Goal: Task Accomplishment & Management: Manage account settings

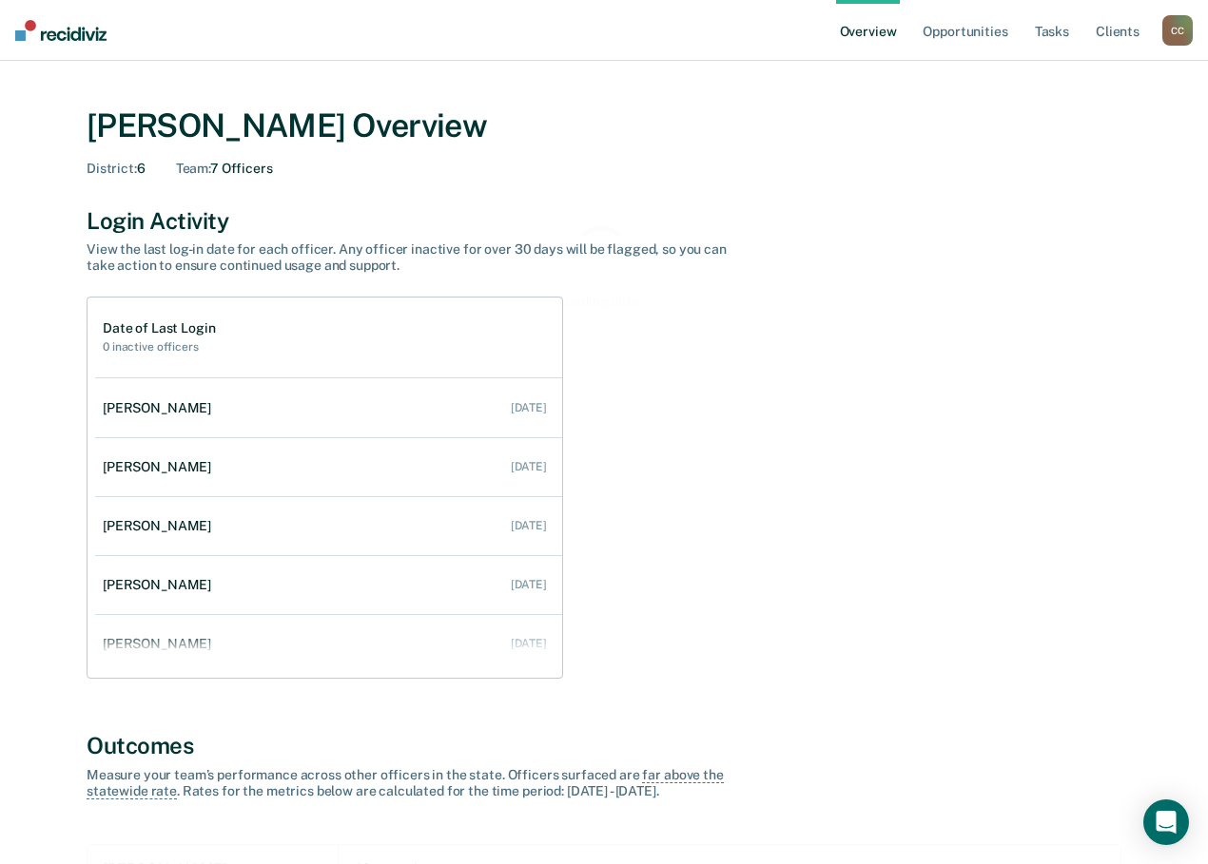
click at [1184, 30] on div "C C" at bounding box center [1177, 30] width 30 height 30
click at [1055, 116] on link "Go to Operations" at bounding box center [1100, 123] width 153 height 16
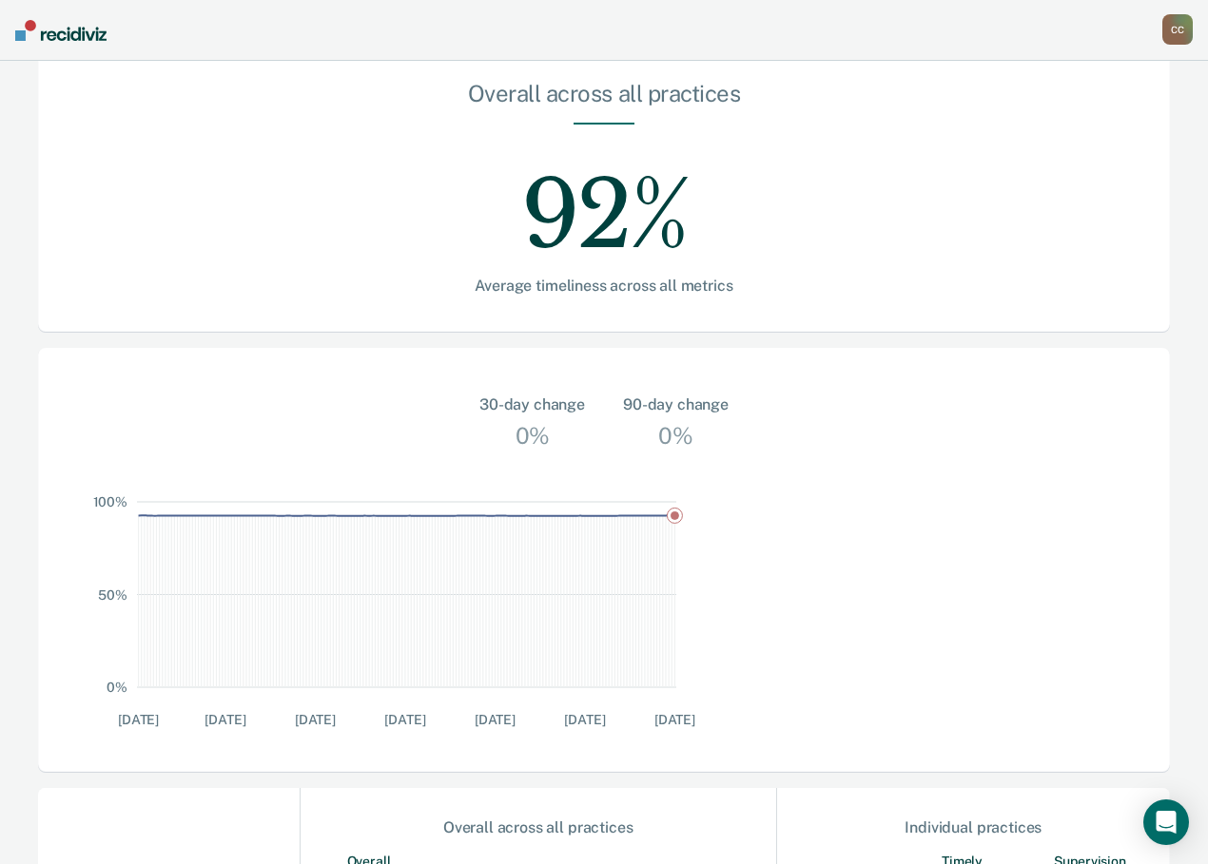
scroll to position [475, 0]
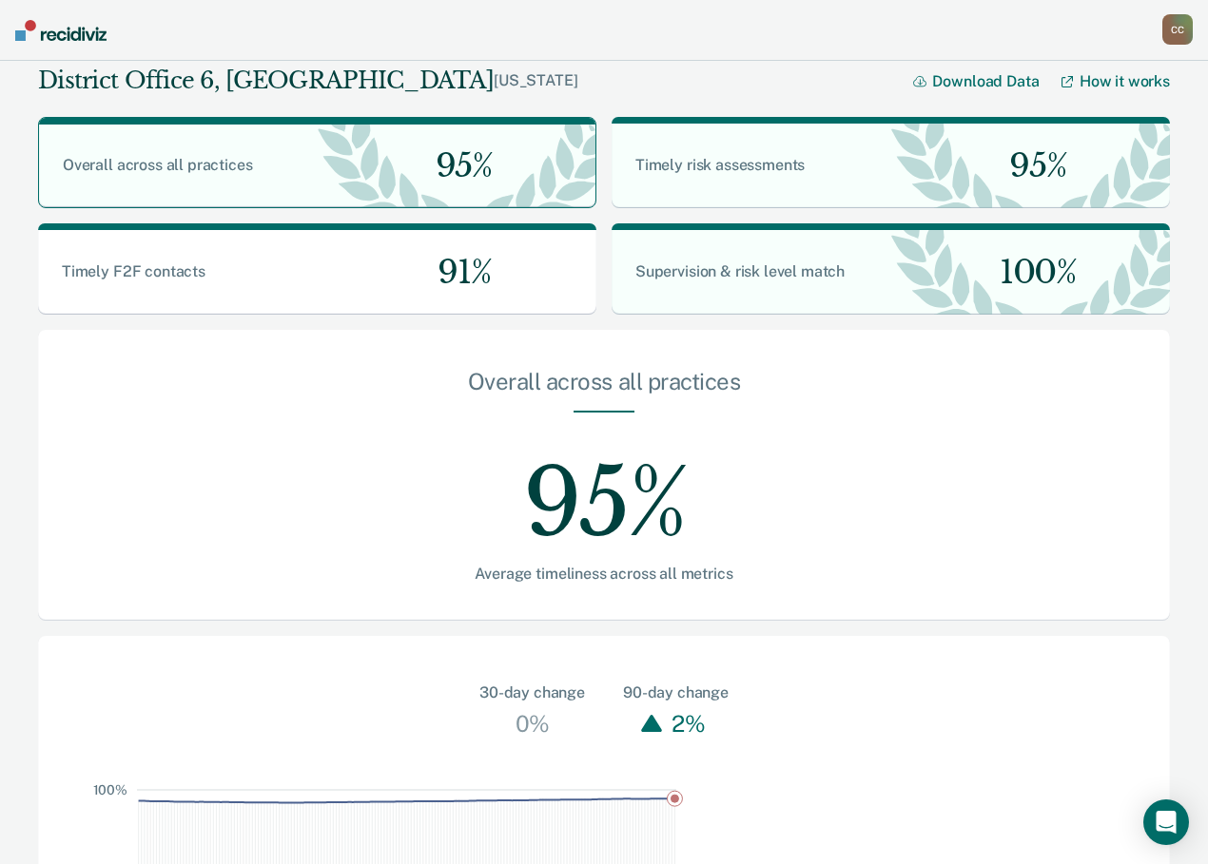
click at [1170, 25] on div "C C" at bounding box center [1177, 29] width 30 height 30
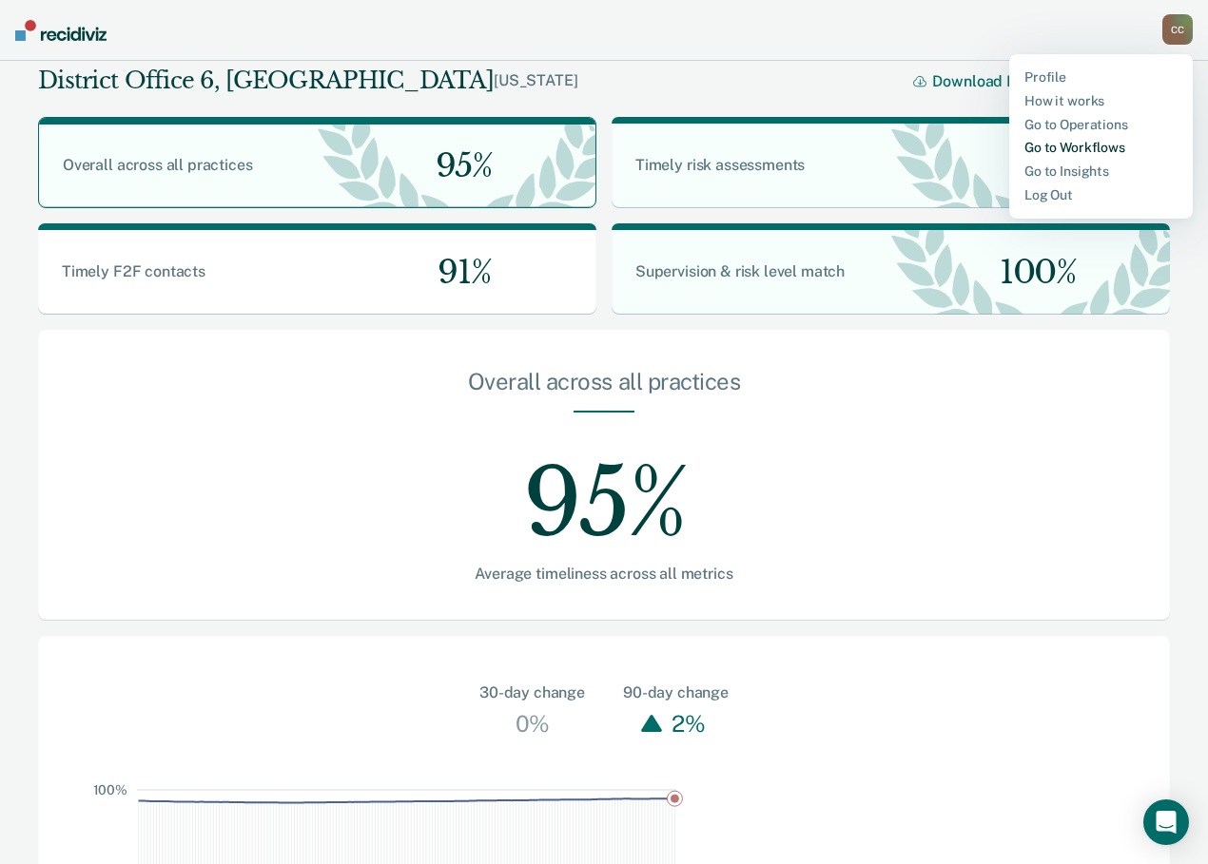
click at [1053, 143] on link "Go to Workflows" at bounding box center [1100, 148] width 153 height 16
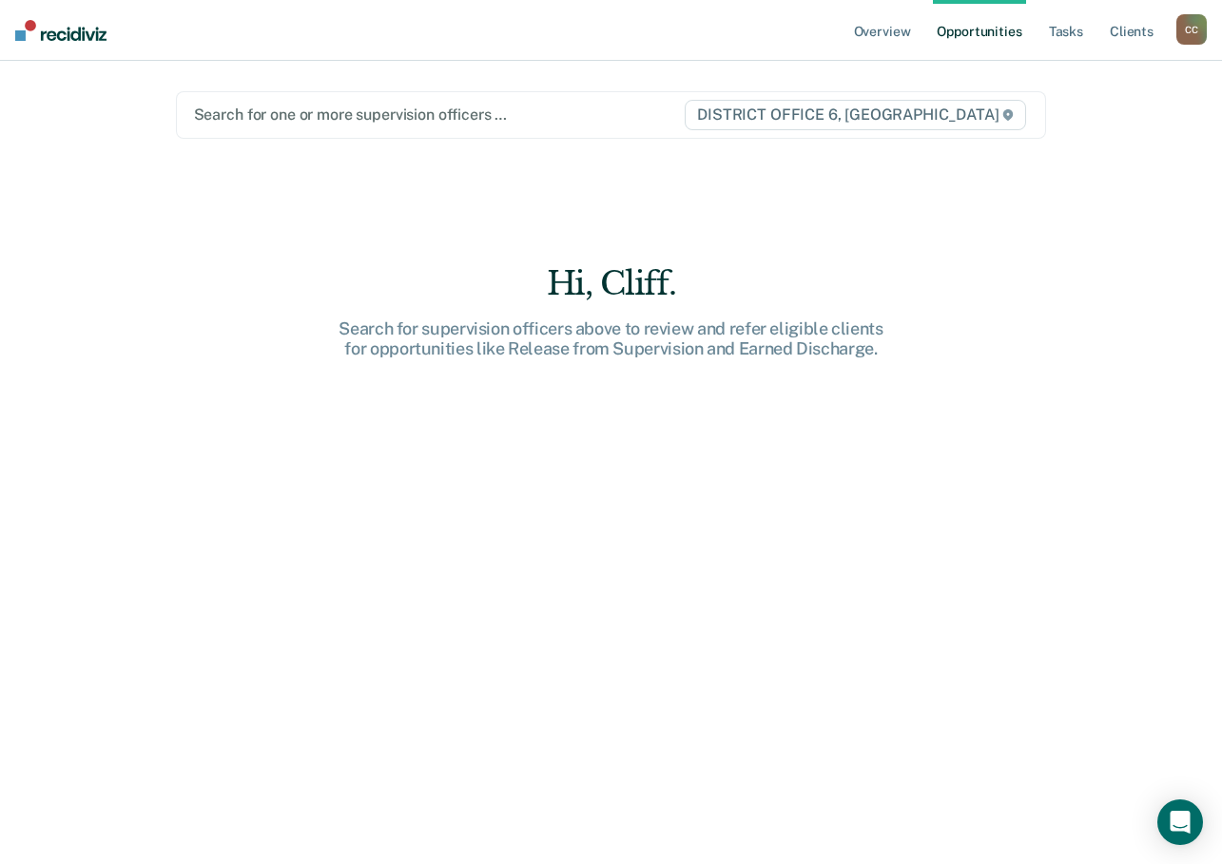
click at [771, 116] on span "DISTRICT OFFICE 6, [GEOGRAPHIC_DATA]" at bounding box center [855, 115] width 341 height 30
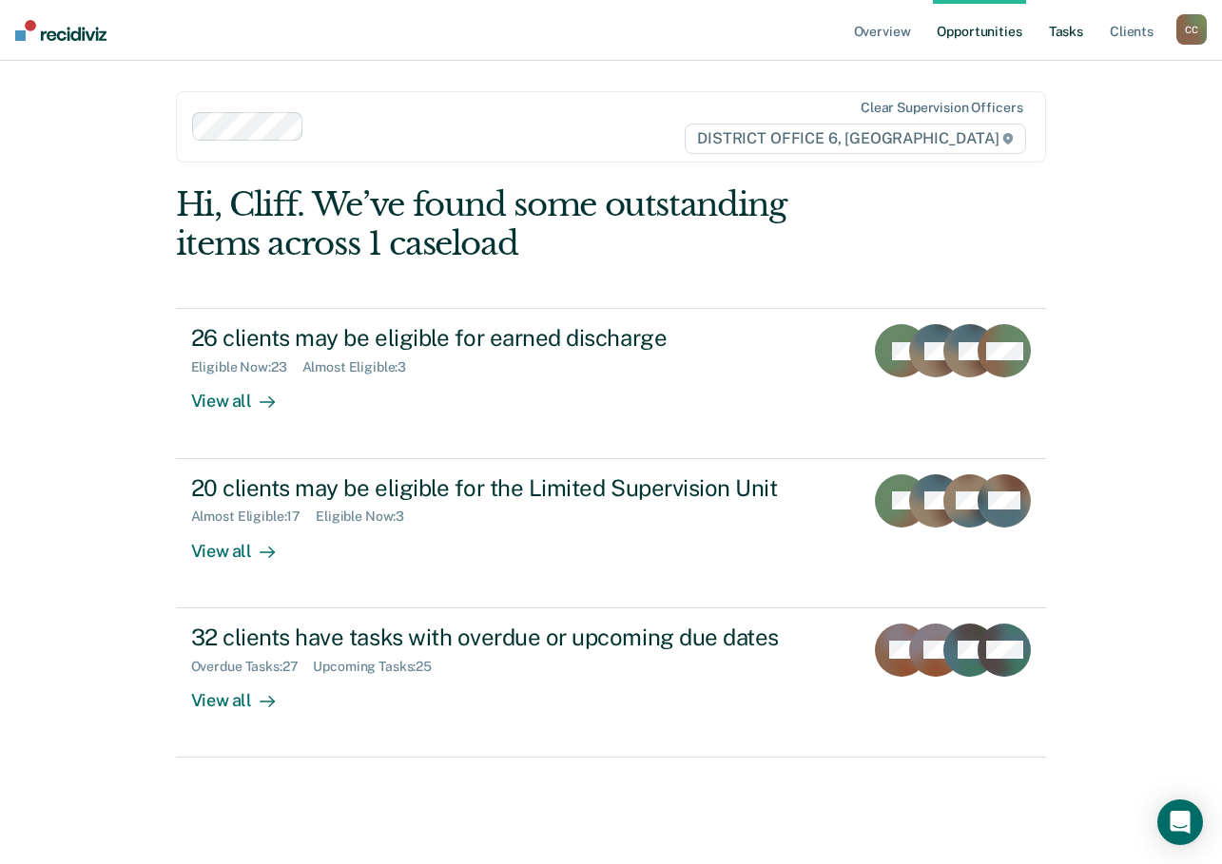
click at [1059, 29] on link "Tasks" at bounding box center [1066, 30] width 42 height 61
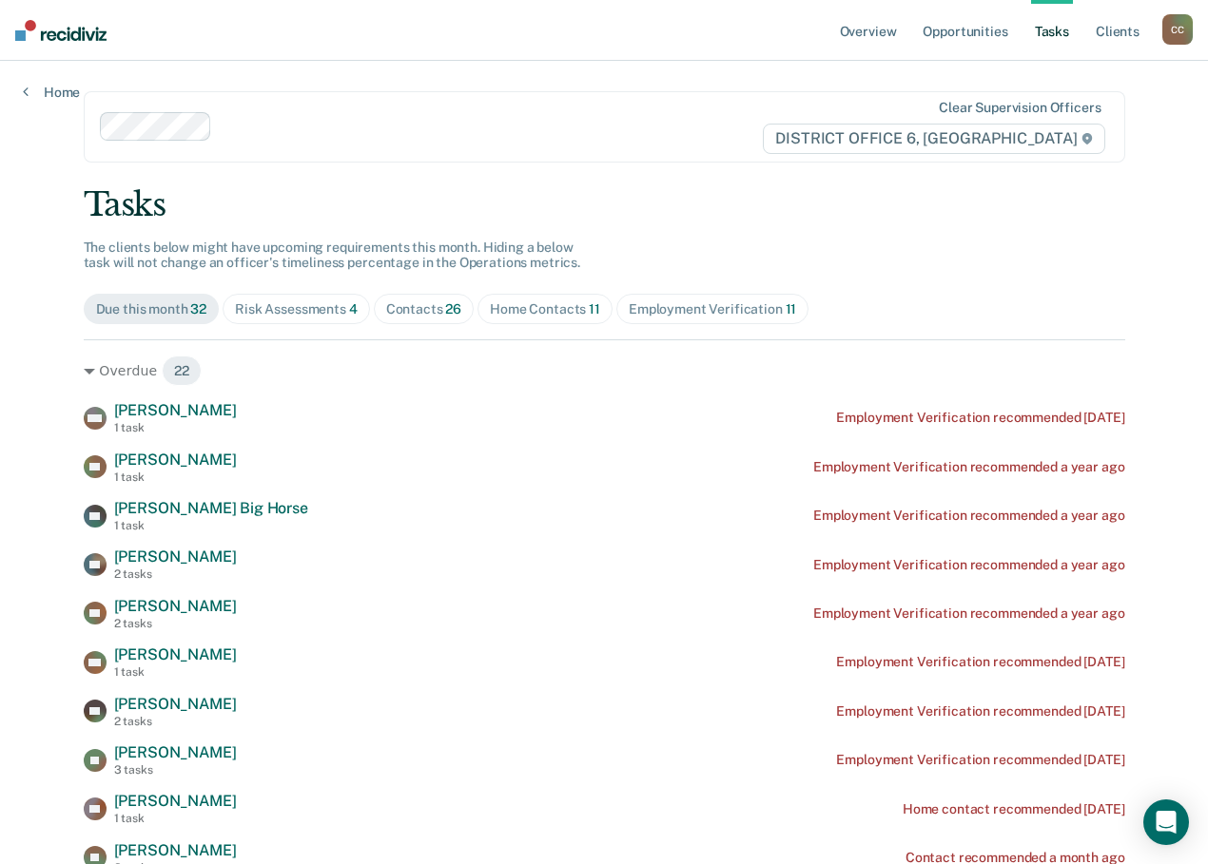
click at [1169, 30] on div "C C" at bounding box center [1177, 29] width 30 height 30
click at [1074, 124] on link "Go to Operations" at bounding box center [1100, 125] width 153 height 16
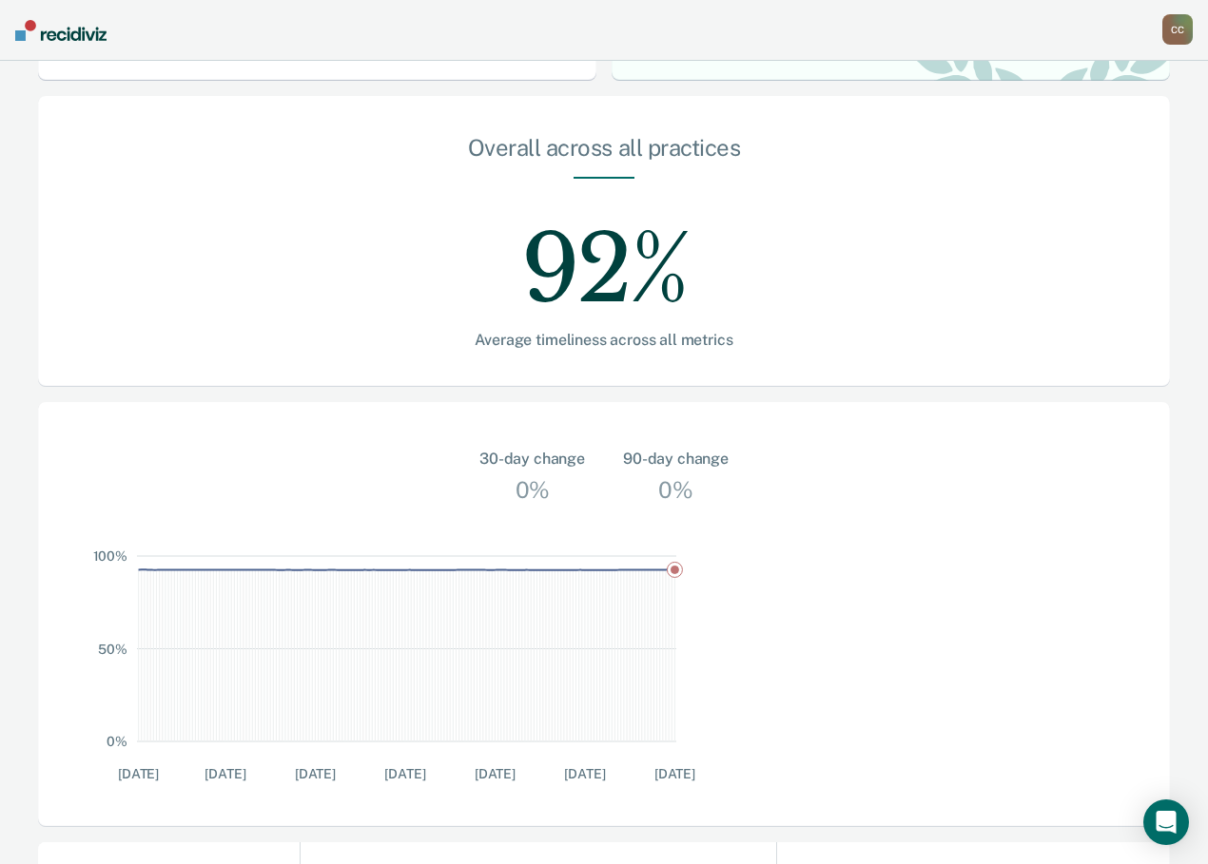
scroll to position [484, 0]
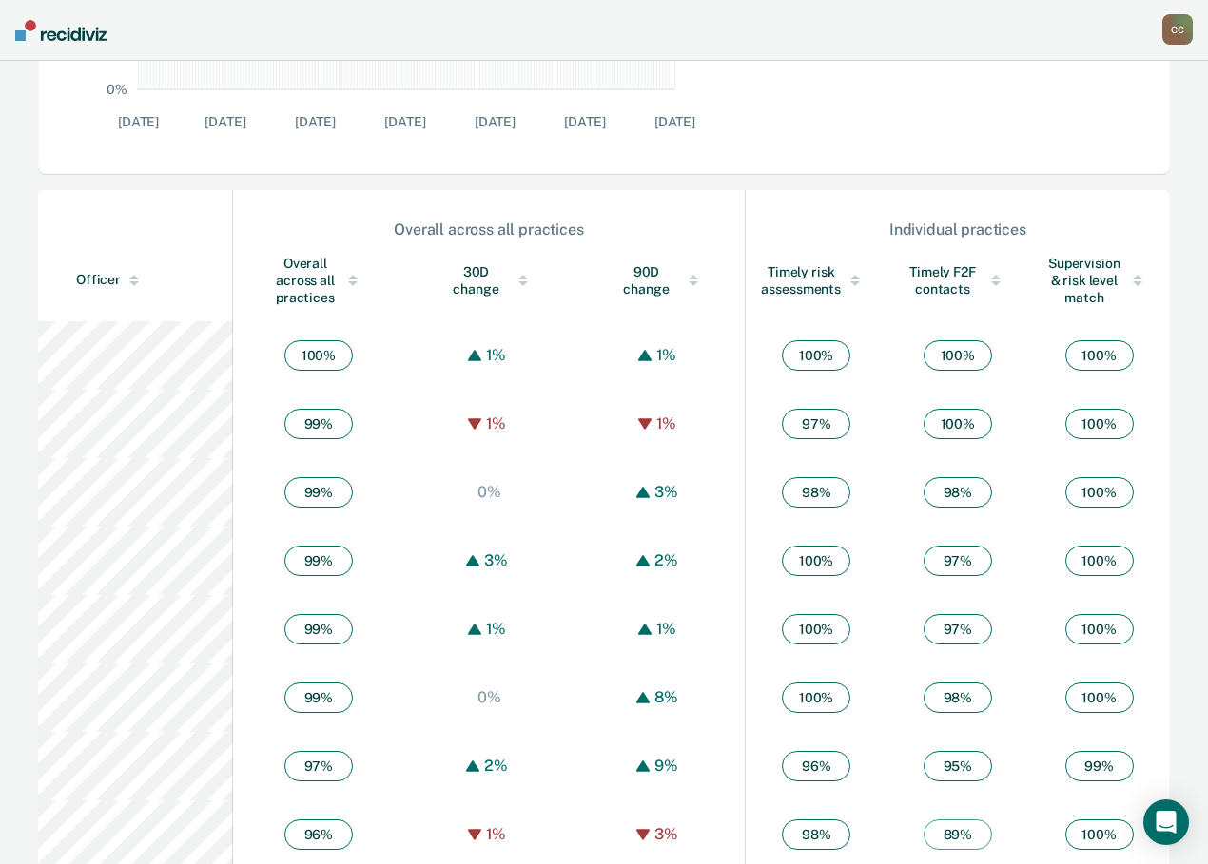
scroll to position [1141, 0]
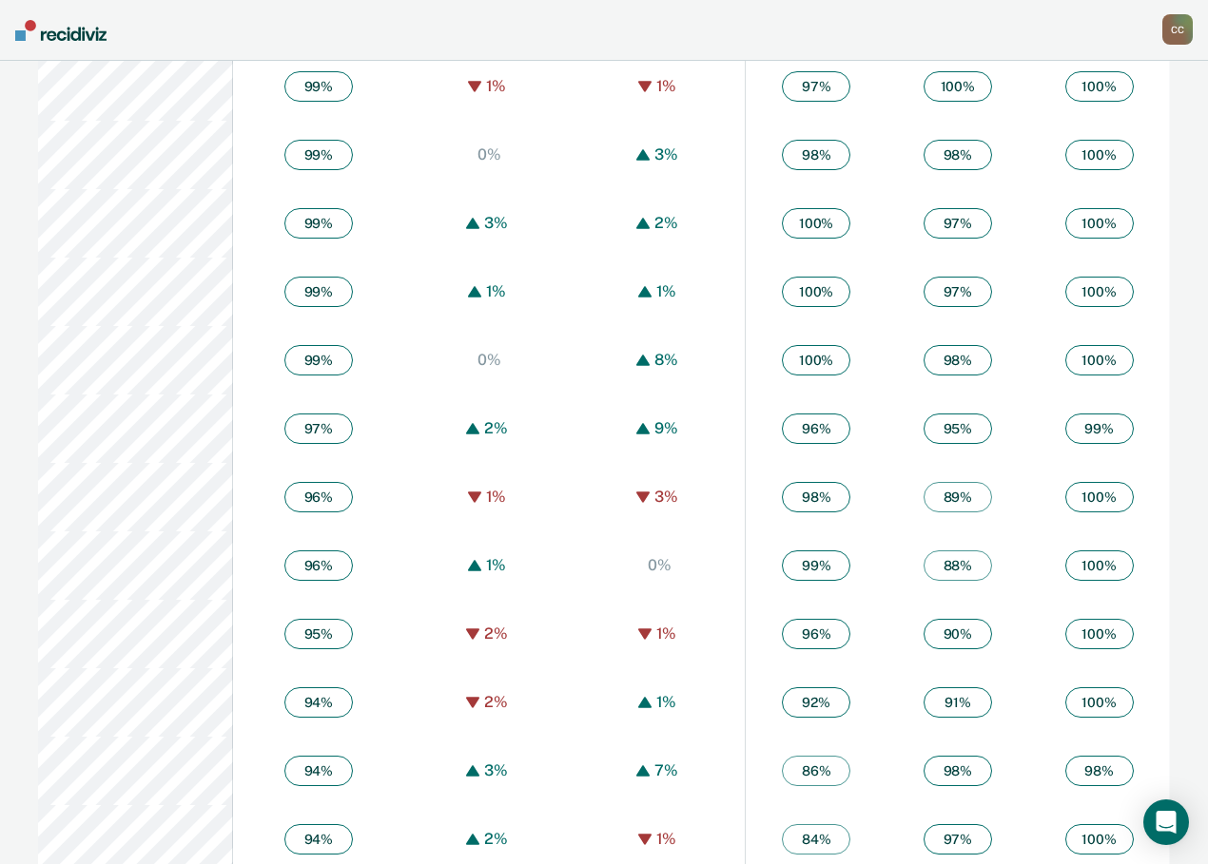
scroll to position [1236, 0]
click at [572, 15] on nav "[PERSON_NAME] Profile How it works Go to Operations Go to Workflows Go to Insig…" at bounding box center [604, 30] width 1208 height 61
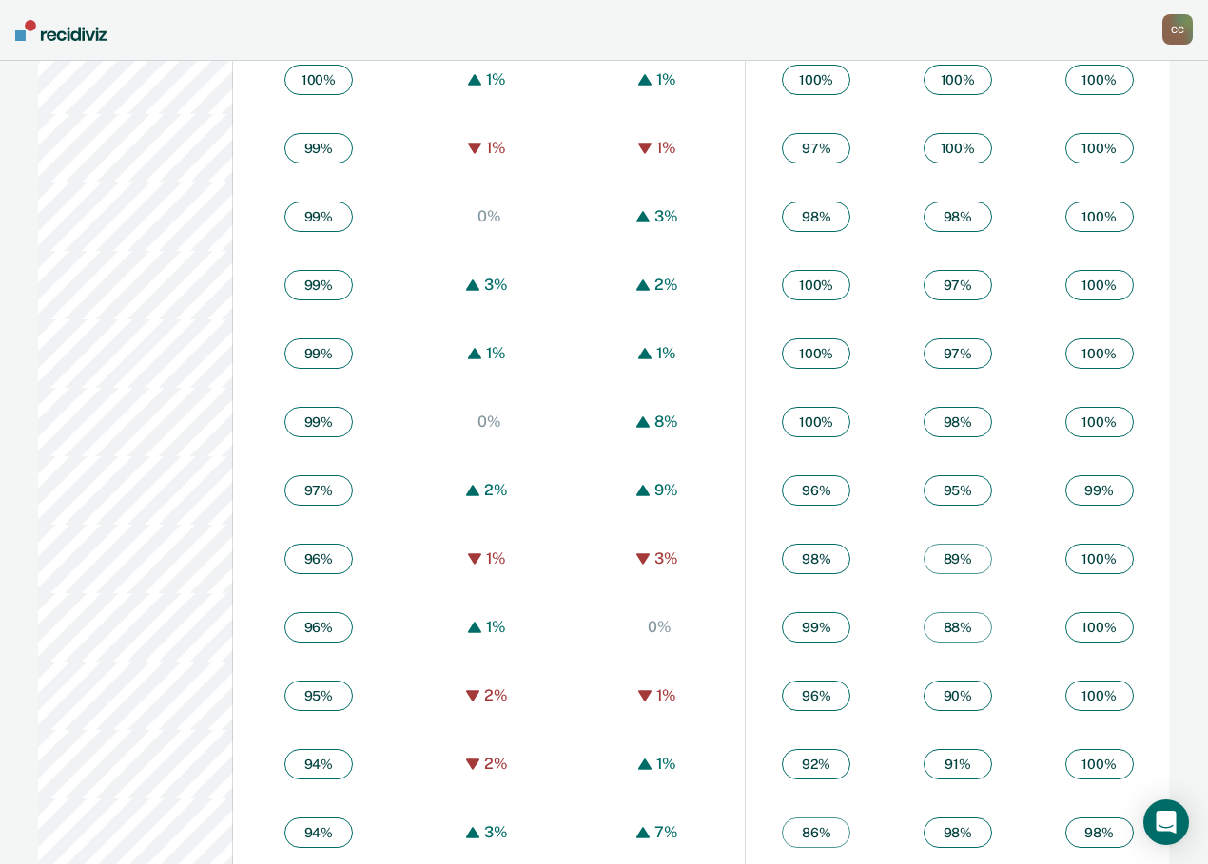
scroll to position [1242, 0]
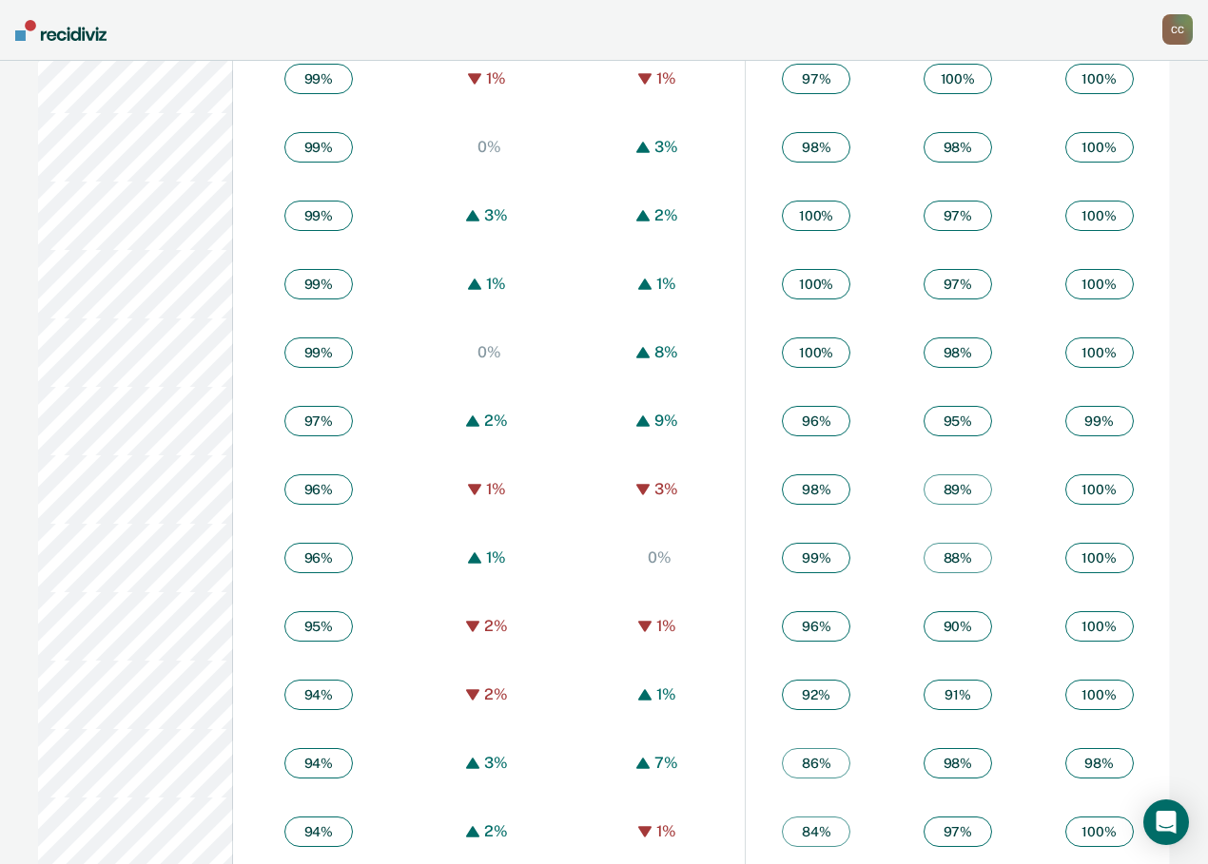
click at [1179, 35] on div "C C" at bounding box center [1177, 29] width 30 height 30
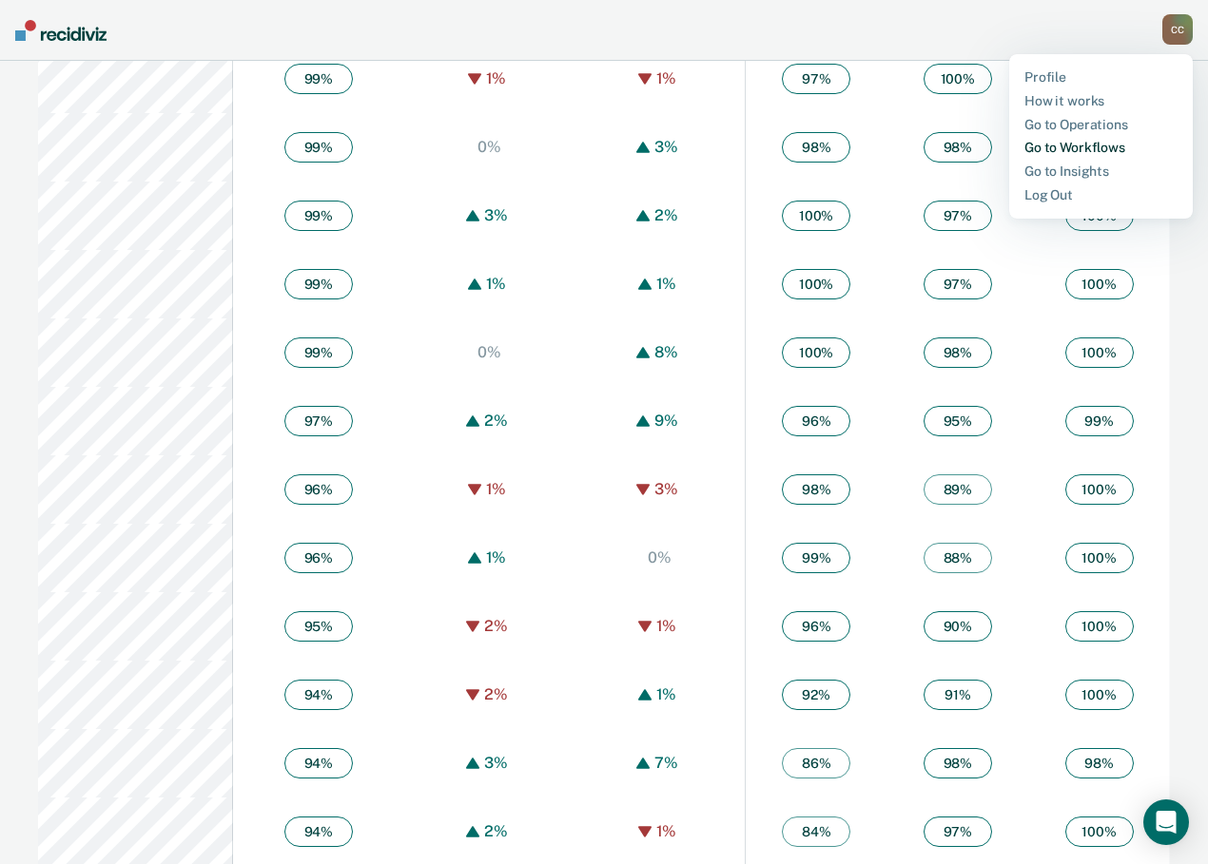
click at [1068, 149] on link "Go to Workflows" at bounding box center [1100, 148] width 153 height 16
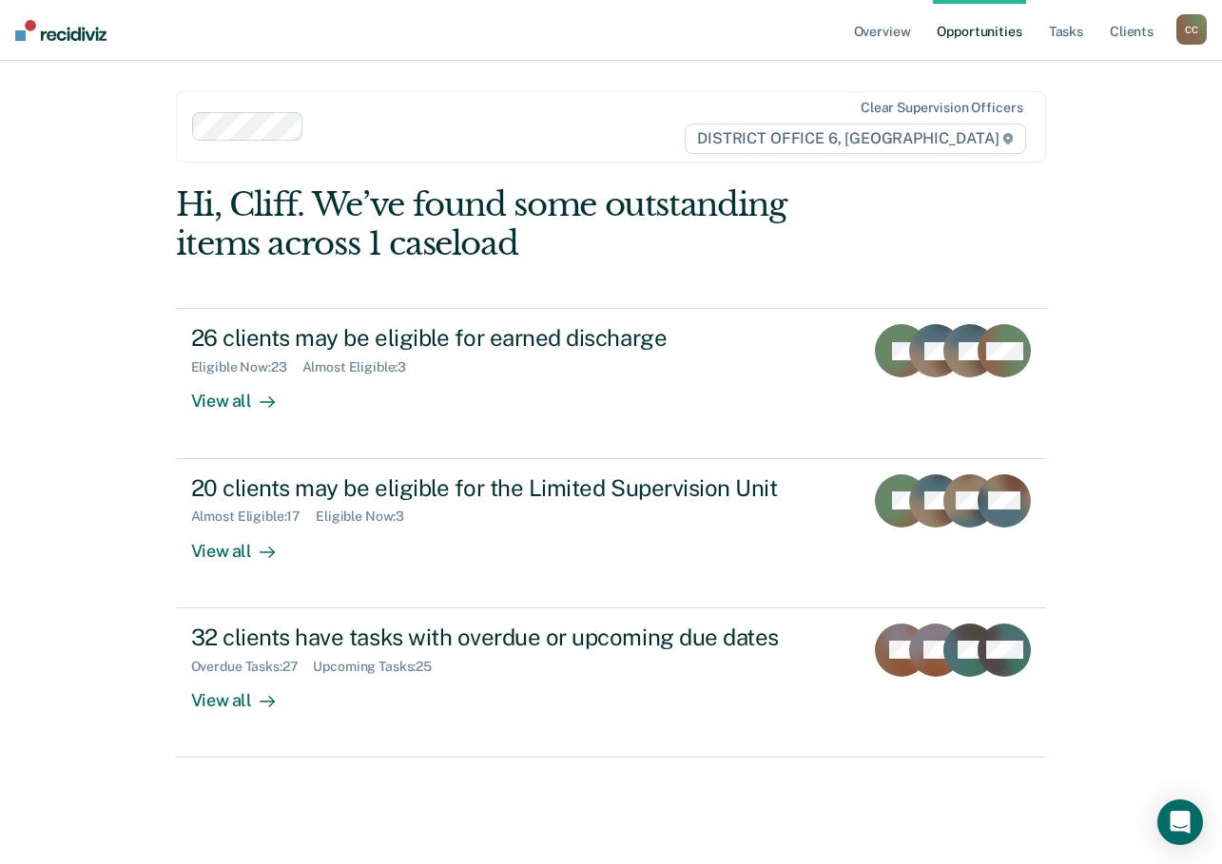
click at [1068, 149] on main "Clear supervision officers DISTRICT OFFICE [STREET_ADDRESS]. We’ve found some o…" at bounding box center [611, 440] width 917 height 758
click at [1067, 26] on link "Tasks" at bounding box center [1066, 30] width 42 height 61
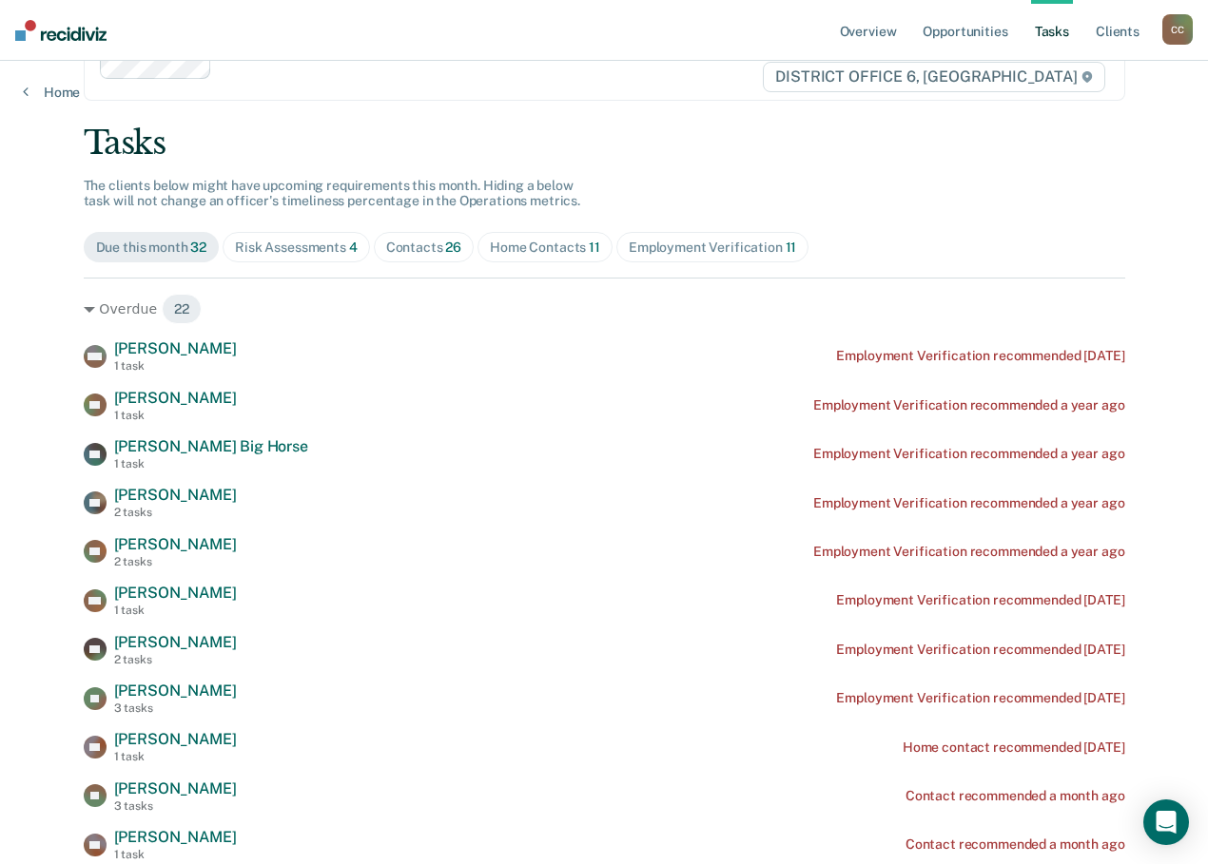
scroll to position [95, 0]
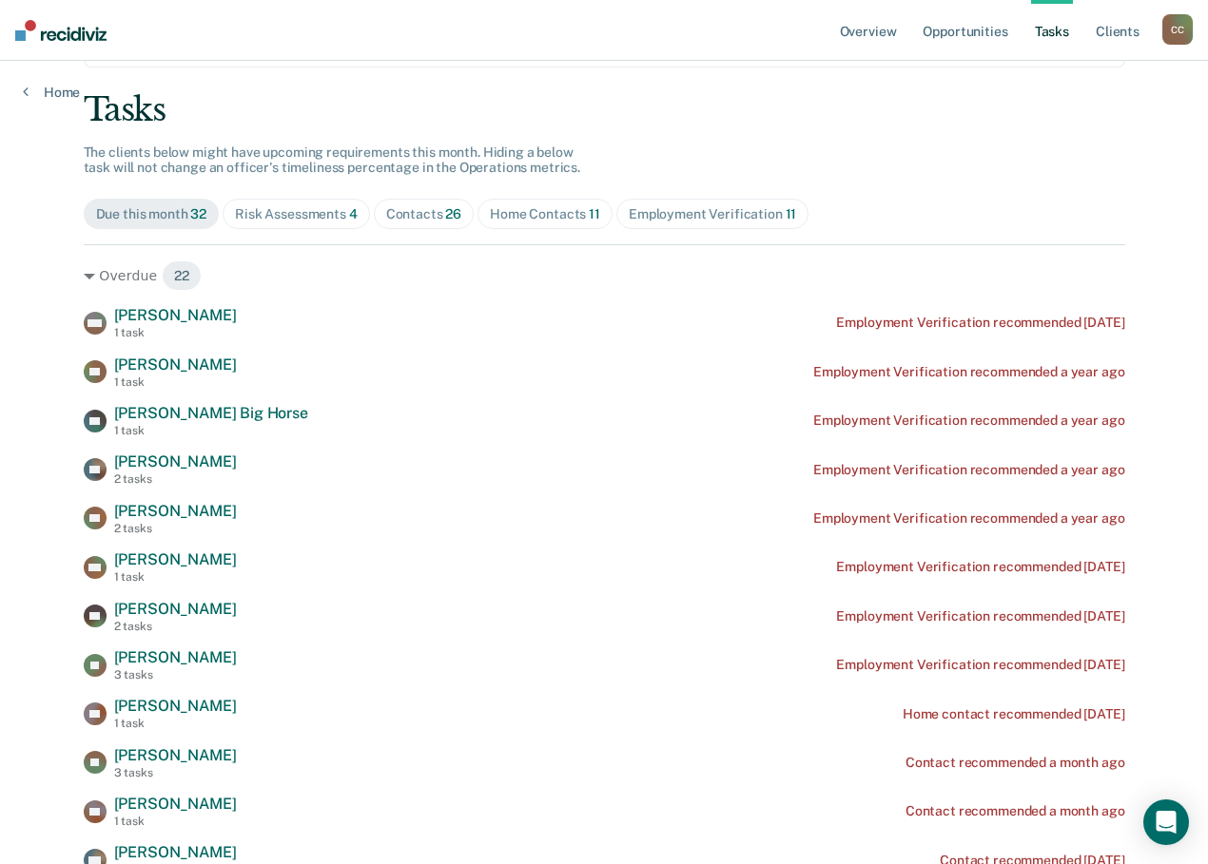
click at [462, 213] on div "Contacts 26" at bounding box center [424, 214] width 76 height 16
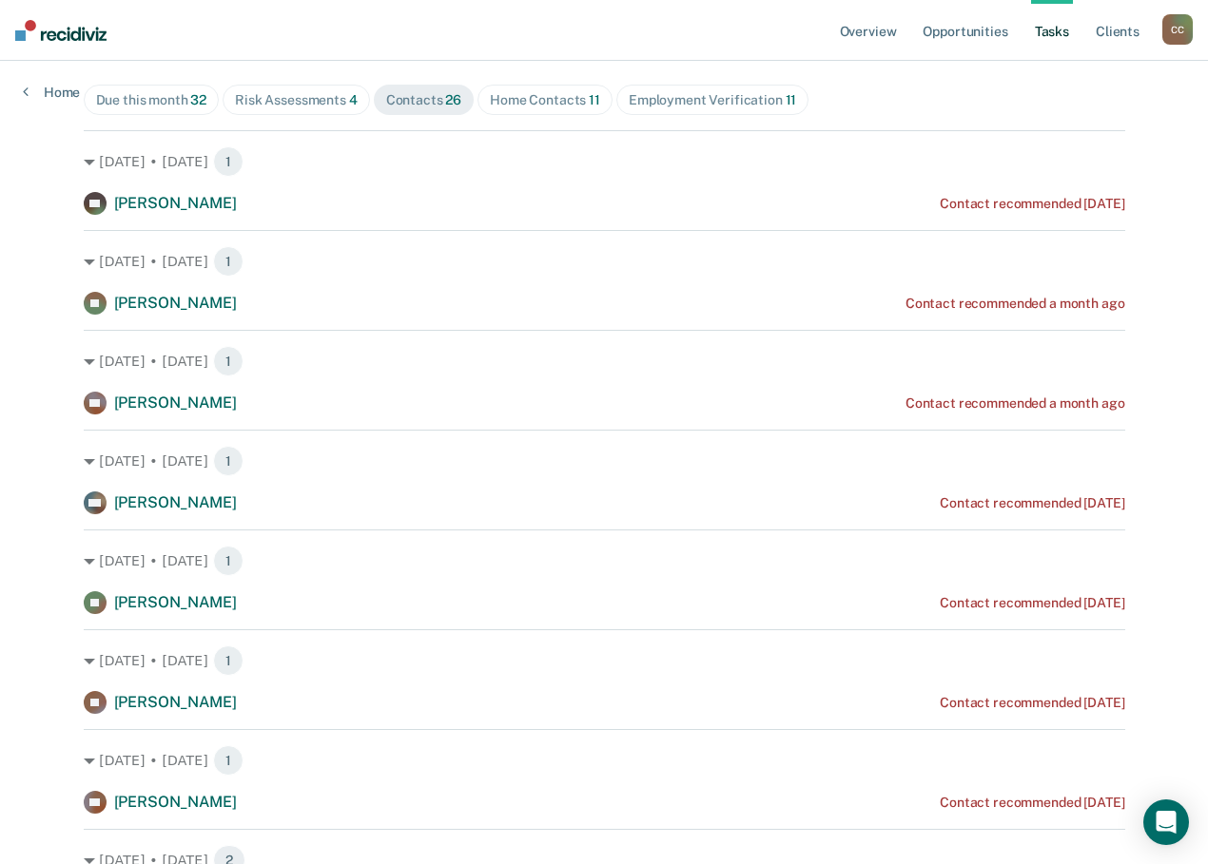
scroll to position [190, 0]
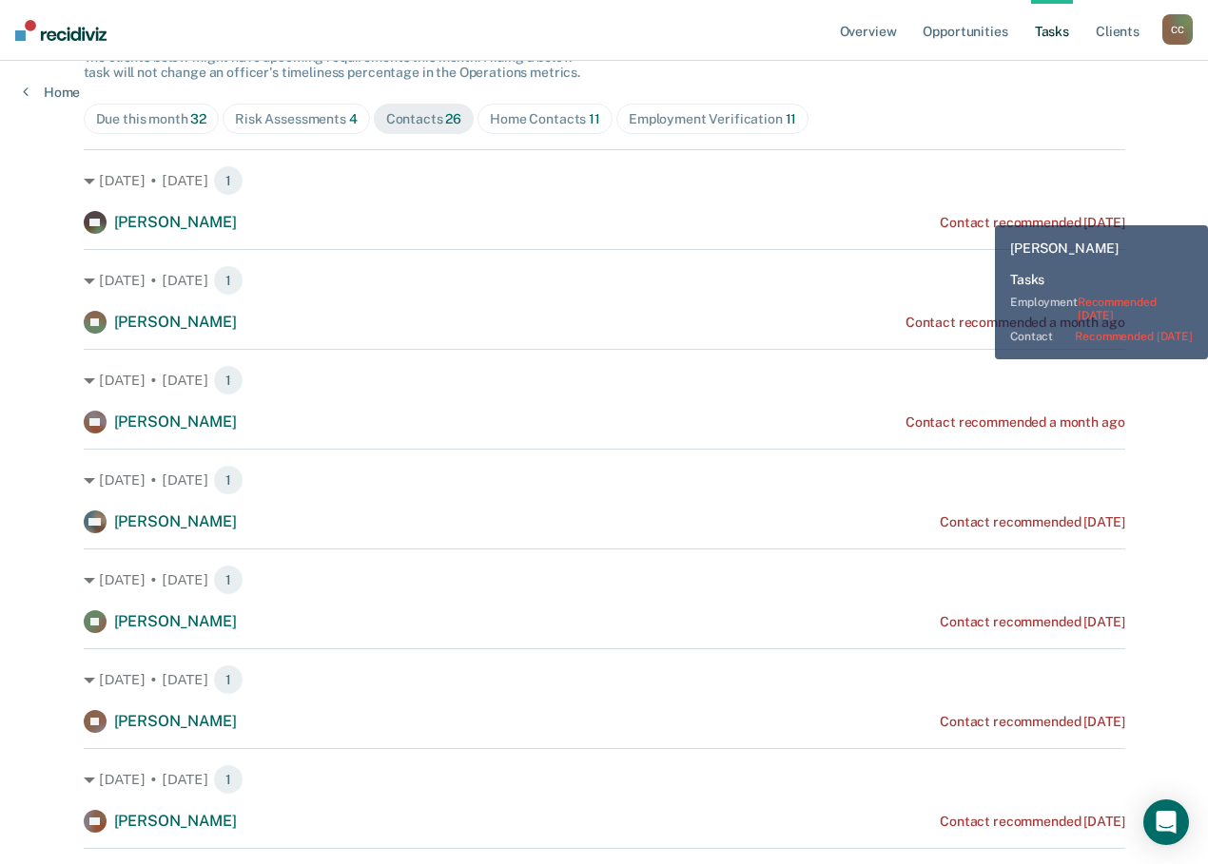
drag, startPoint x: 980, startPoint y: 211, endPoint x: 1038, endPoint y: 133, distance: 97.2
click at [1038, 133] on div "Due this month 32 Risk Assessments 4 Contacts 26 Home Contacts 11 Employment Ve…" at bounding box center [604, 119] width 1041 height 30
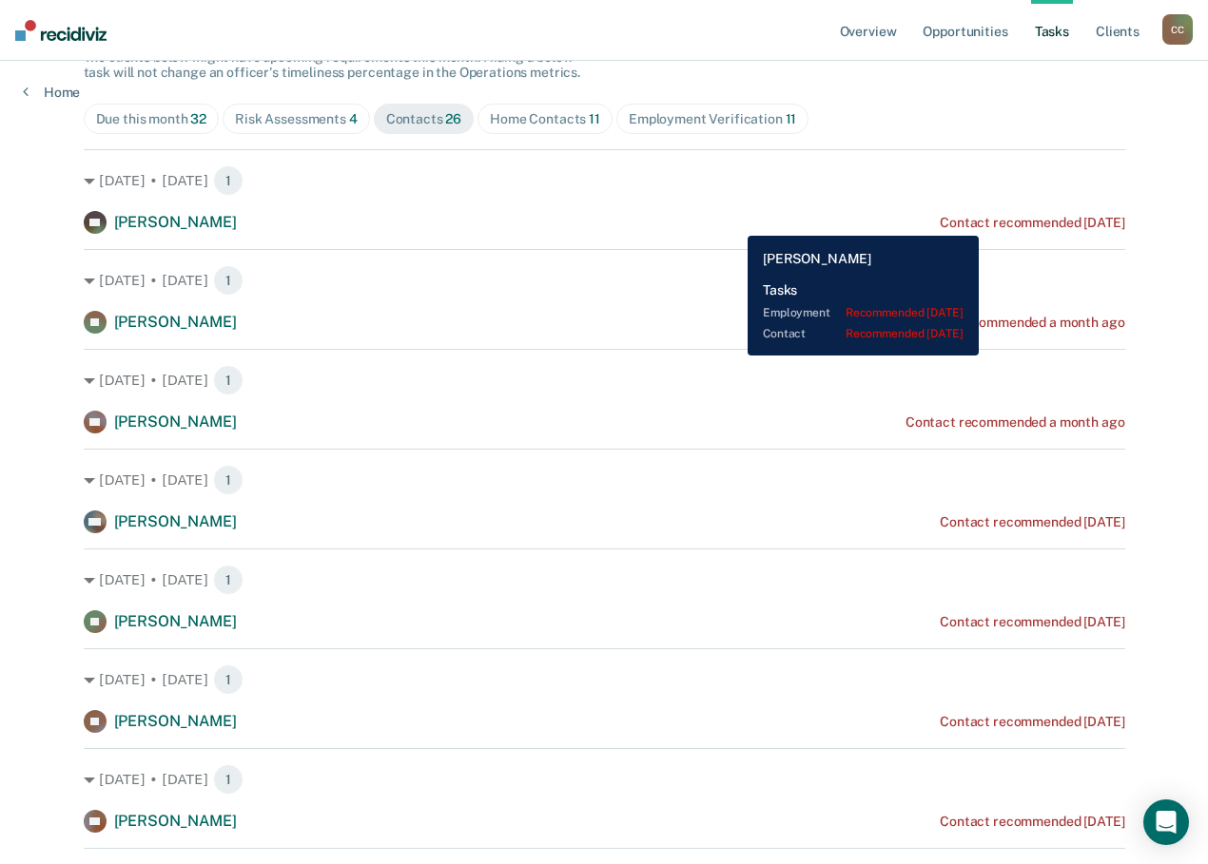
click at [1016, 222] on div "Contact recommended [DATE]" at bounding box center [1031, 223] width 184 height 16
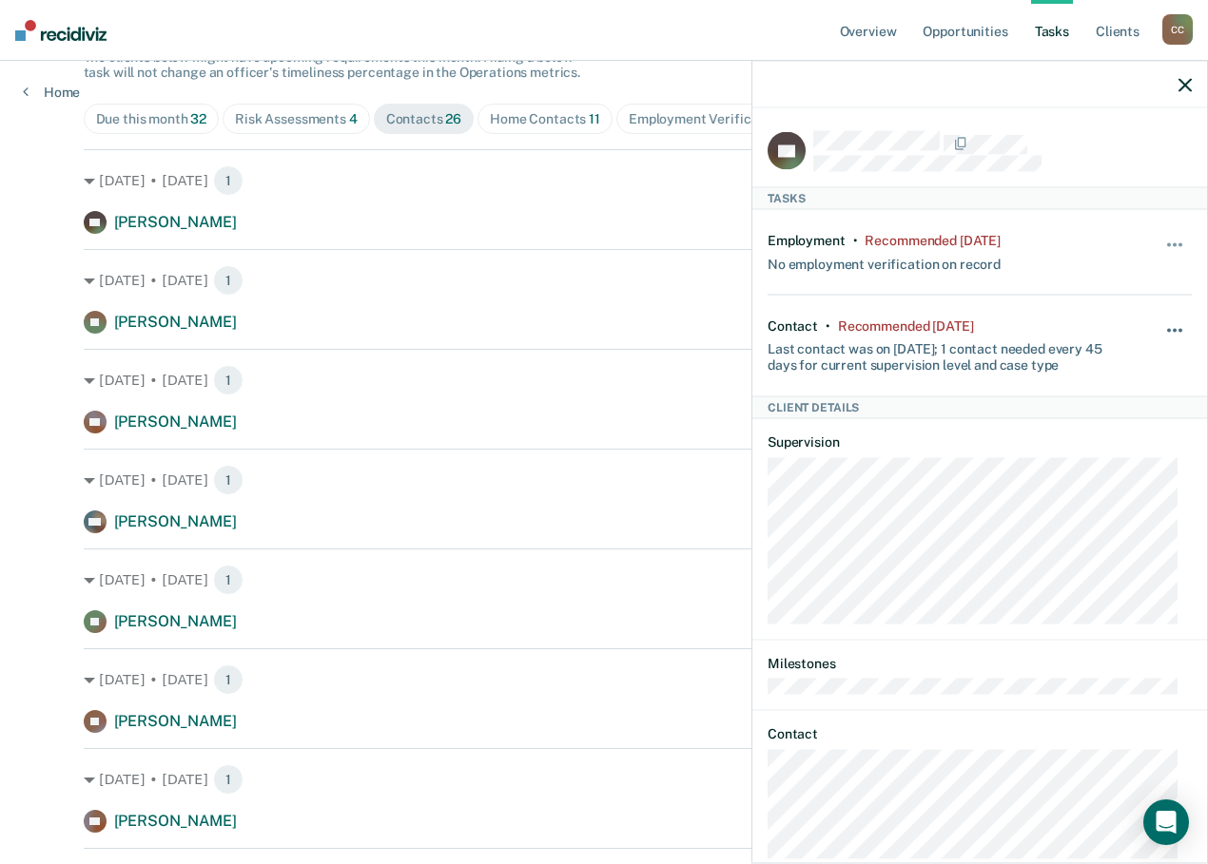
click at [1163, 324] on button "button" at bounding box center [1175, 339] width 32 height 30
click at [1159, 240] on button "button" at bounding box center [1175, 255] width 32 height 30
click at [1075, 101] on div at bounding box center [979, 85] width 455 height 48
click at [1180, 84] on icon "button" at bounding box center [1184, 84] width 13 height 13
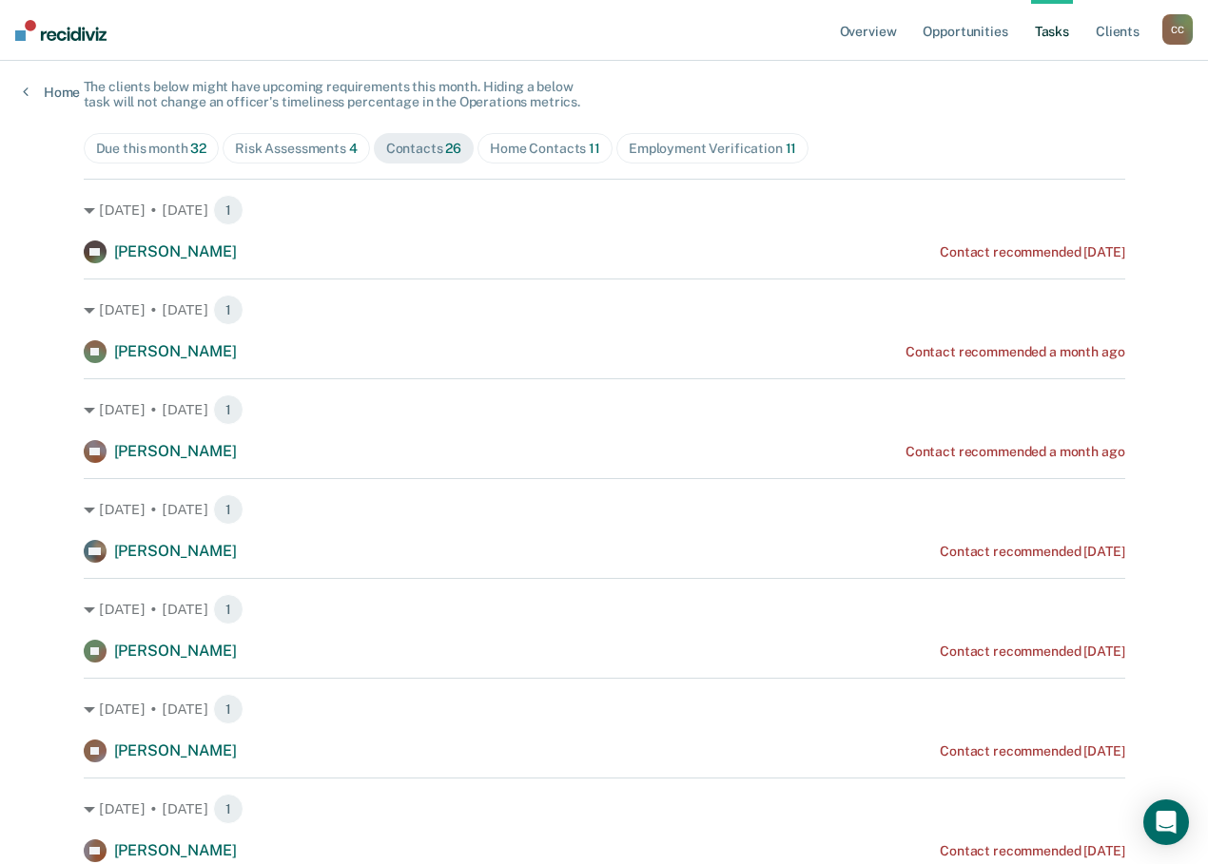
scroll to position [0, 0]
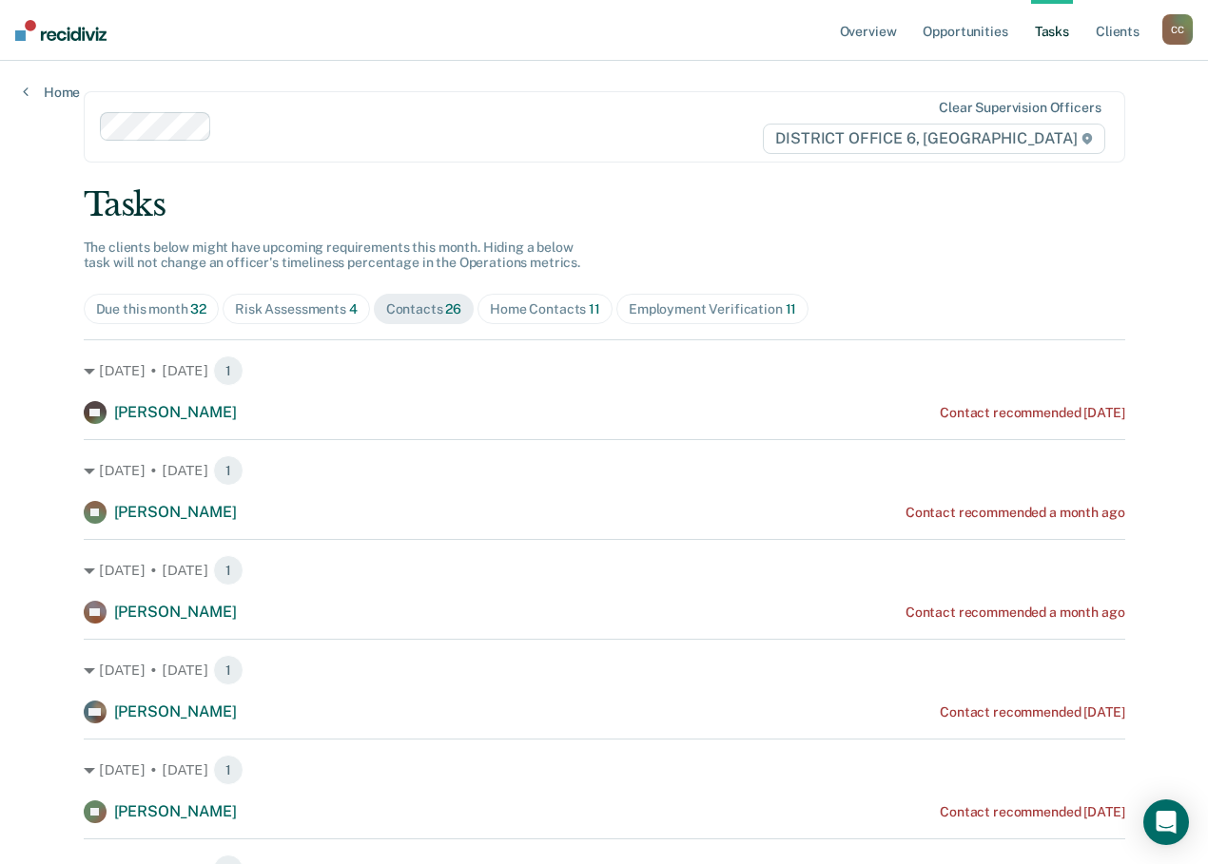
click at [1060, 39] on link "Tasks" at bounding box center [1052, 30] width 42 height 61
click at [1047, 18] on link "Tasks" at bounding box center [1052, 30] width 42 height 61
click at [612, 319] on span "Home Contacts 11" at bounding box center [544, 309] width 135 height 30
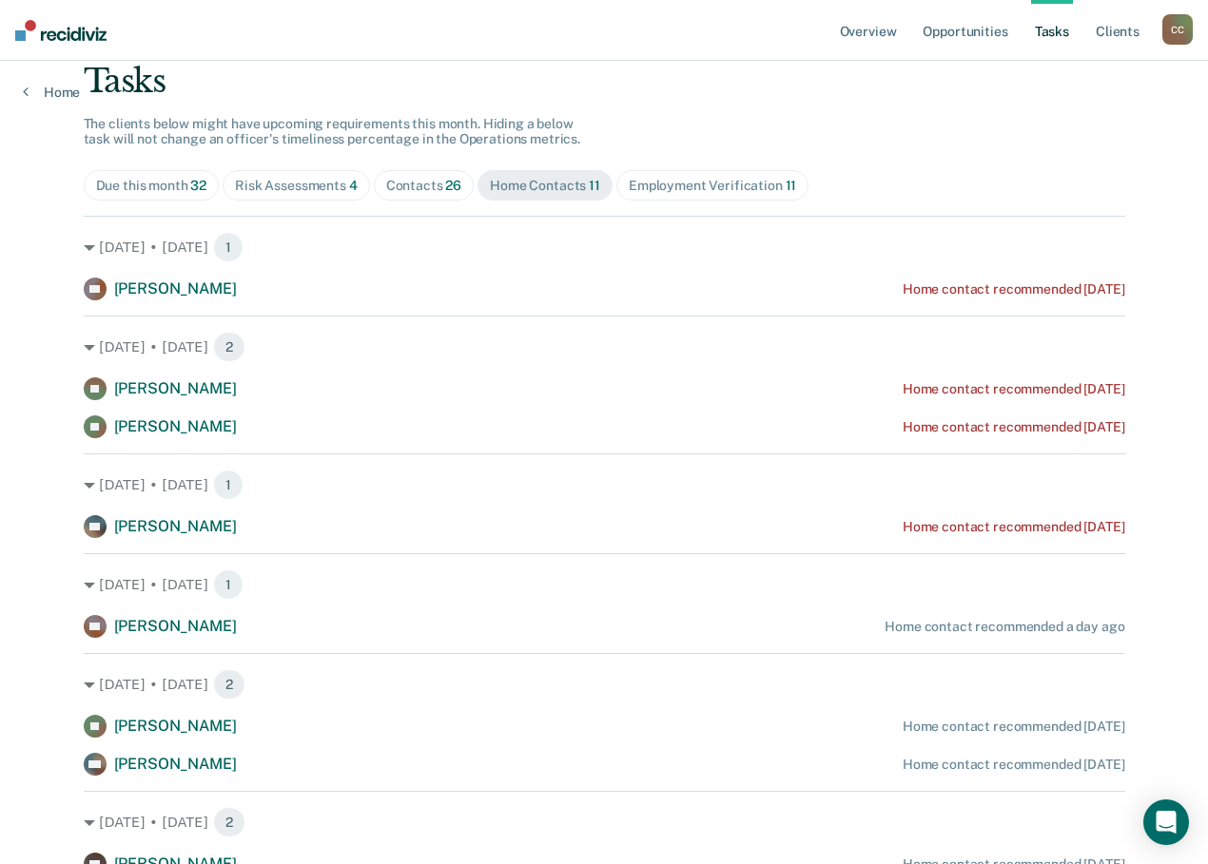
scroll to position [95, 0]
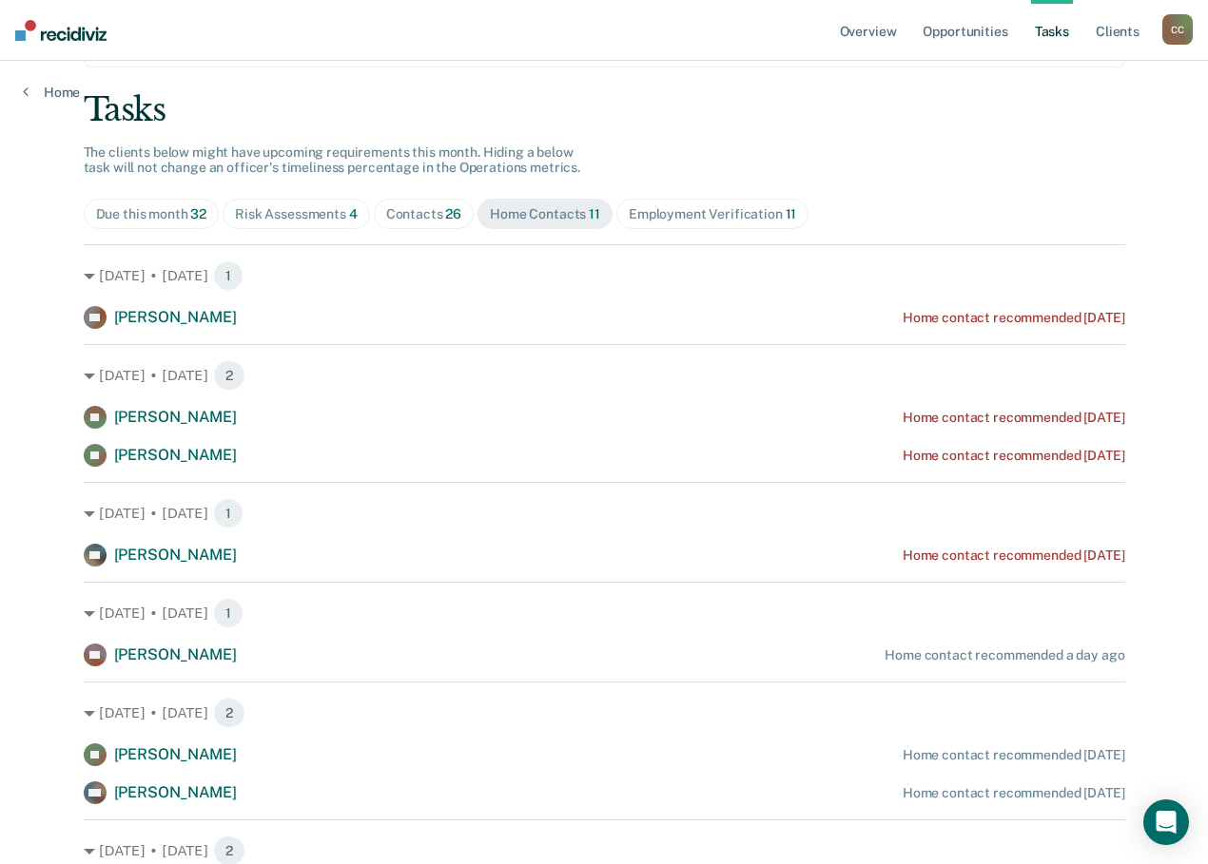
click at [207, 206] on div "Due this month 32" at bounding box center [151, 214] width 111 height 16
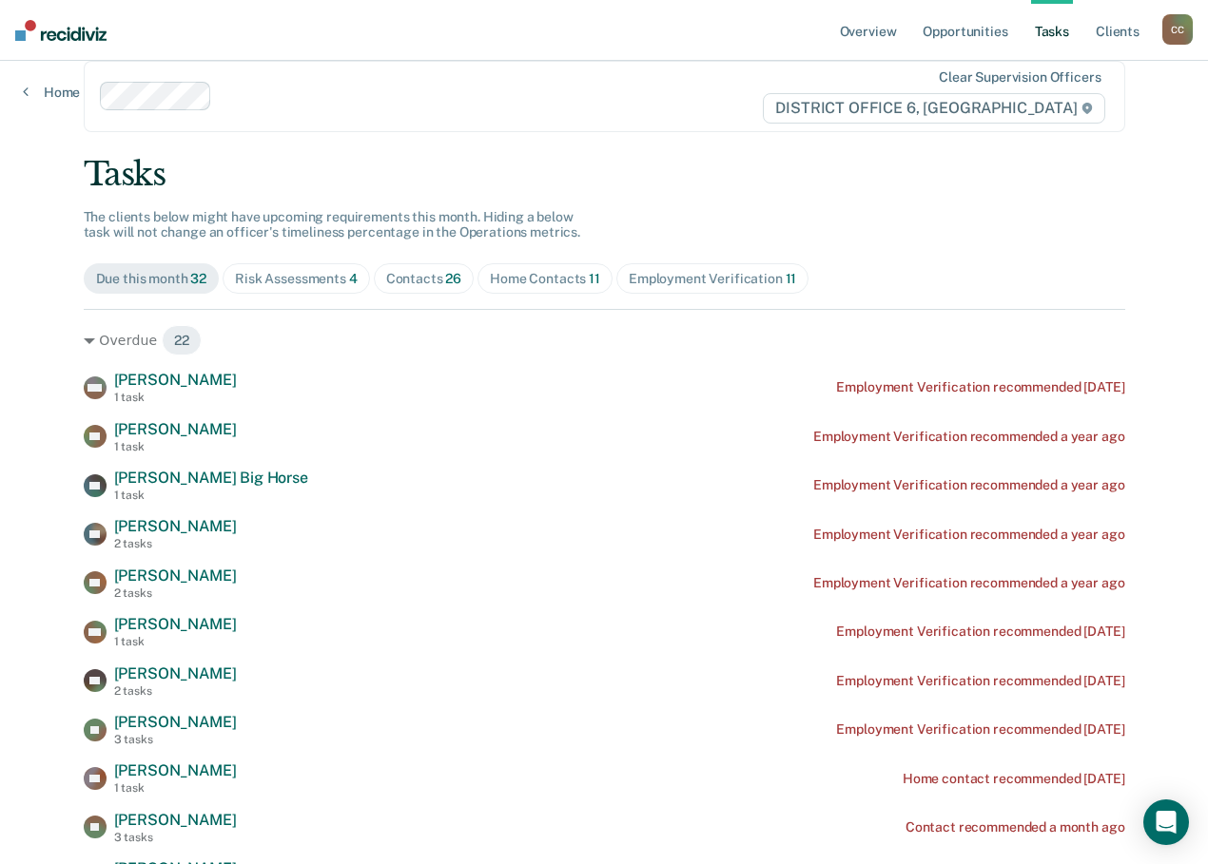
scroll to position [0, 0]
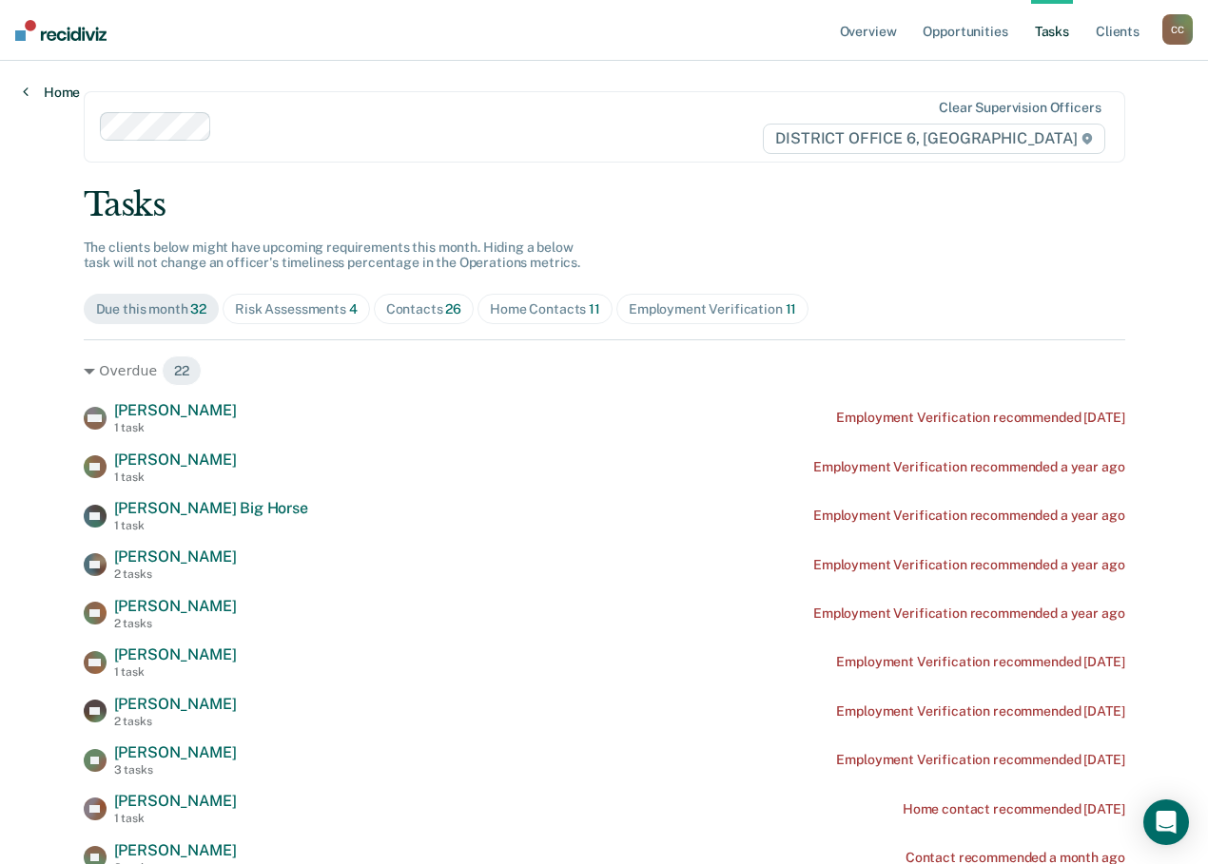
click at [27, 88] on icon at bounding box center [26, 91] width 6 height 15
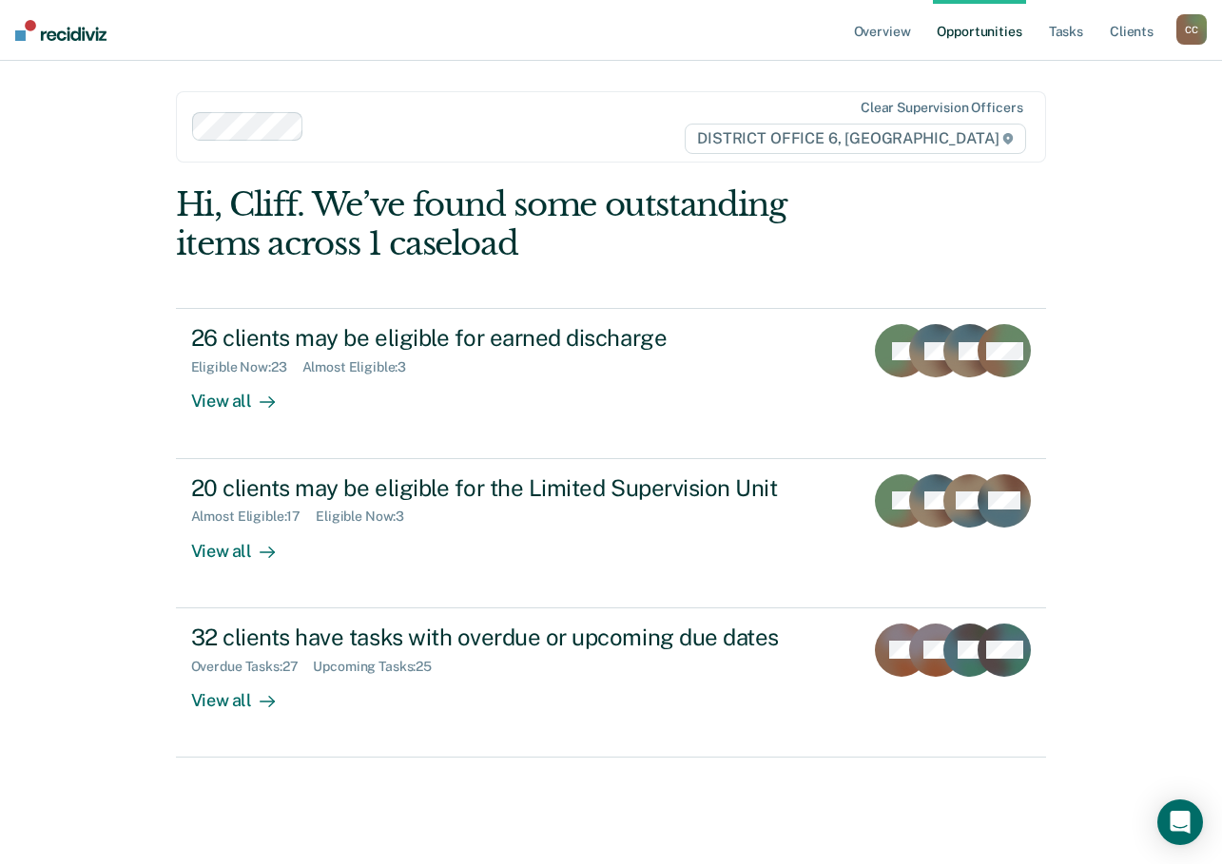
drag, startPoint x: 1192, startPoint y: 19, endPoint x: 1174, endPoint y: 27, distance: 19.6
click at [1189, 19] on div "C C" at bounding box center [1191, 29] width 30 height 30
click at [1069, 117] on link "Go to Operations" at bounding box center [1114, 125] width 153 height 16
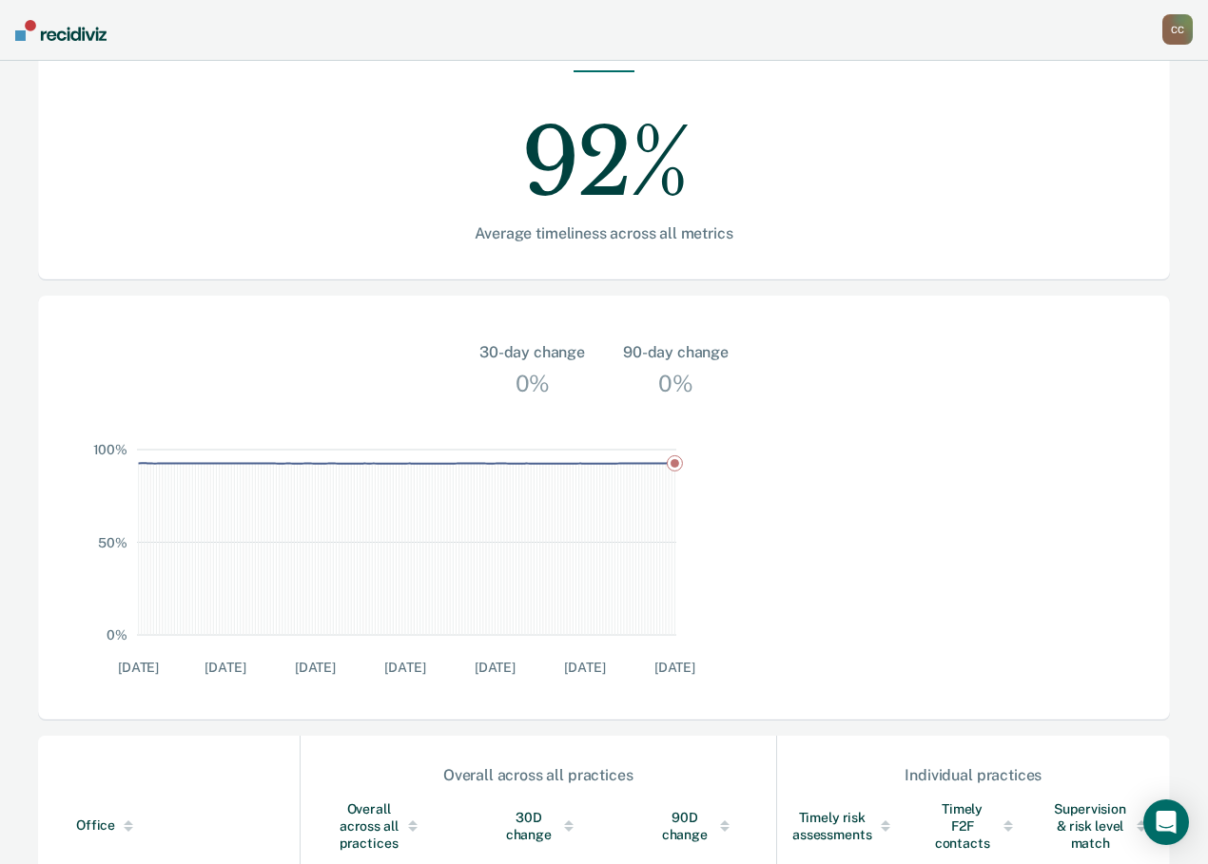
scroll to position [484, 0]
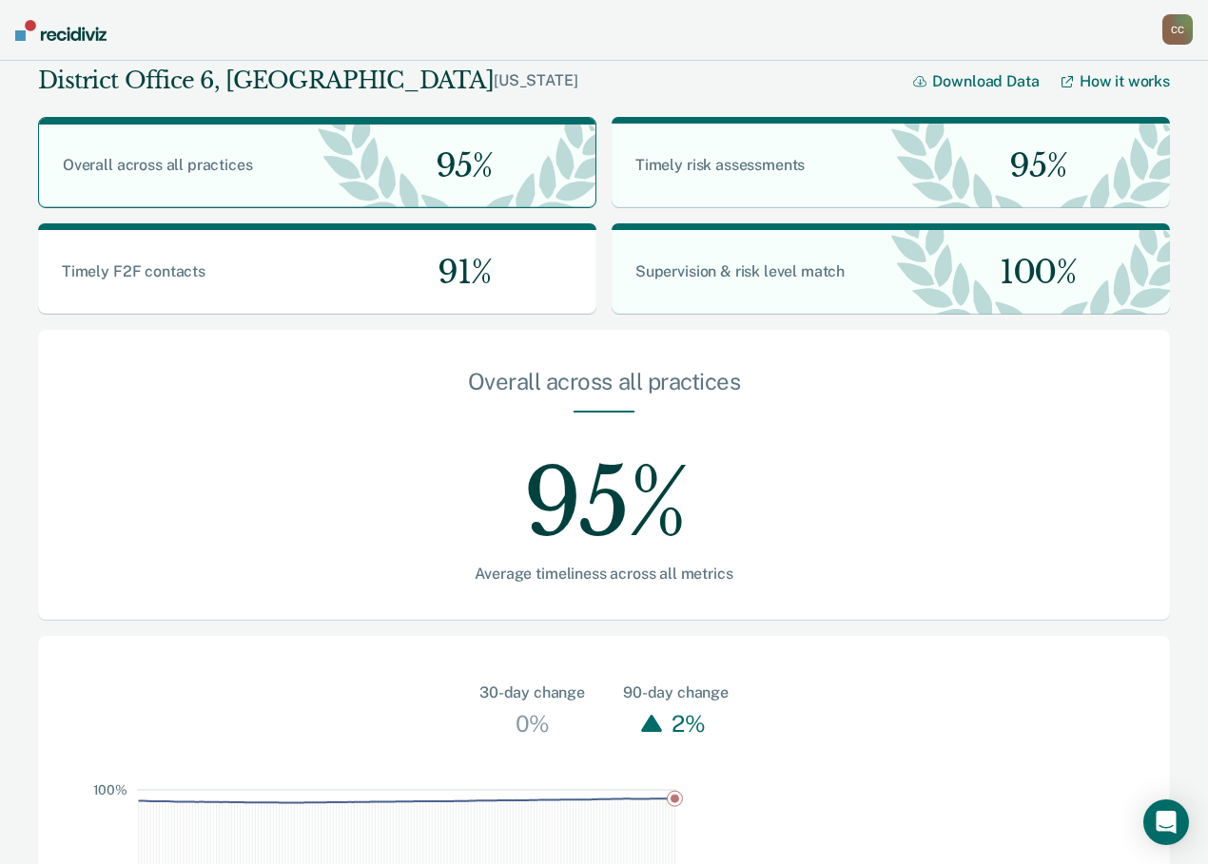
scroll to position [95, 0]
drag, startPoint x: 106, startPoint y: 1, endPoint x: 563, endPoint y: 43, distance: 459.3
click at [563, 43] on nav "[PERSON_NAME] Profile How it works Go to Operations Go to Workflows Go to Insig…" at bounding box center [604, 30] width 1208 height 61
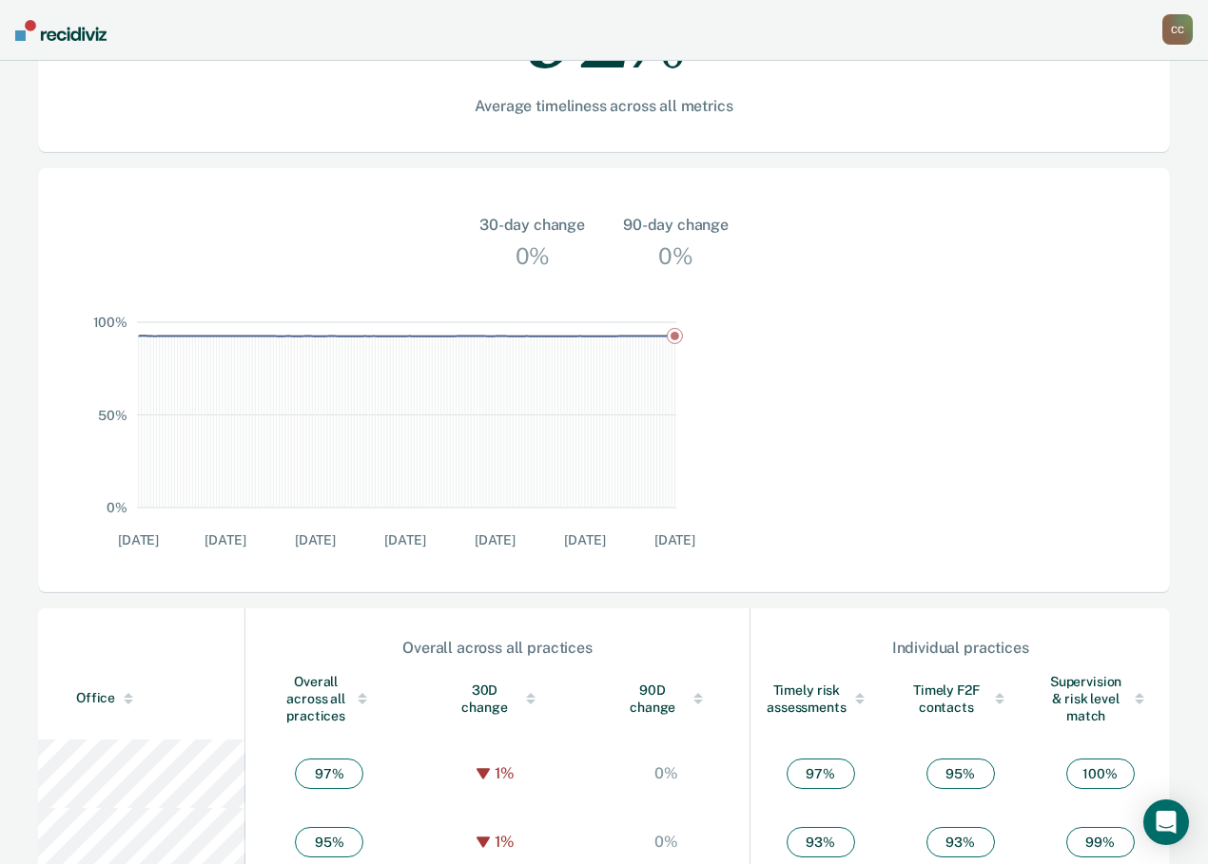
scroll to position [475, 0]
